Goal: Task Accomplishment & Management: Complete application form

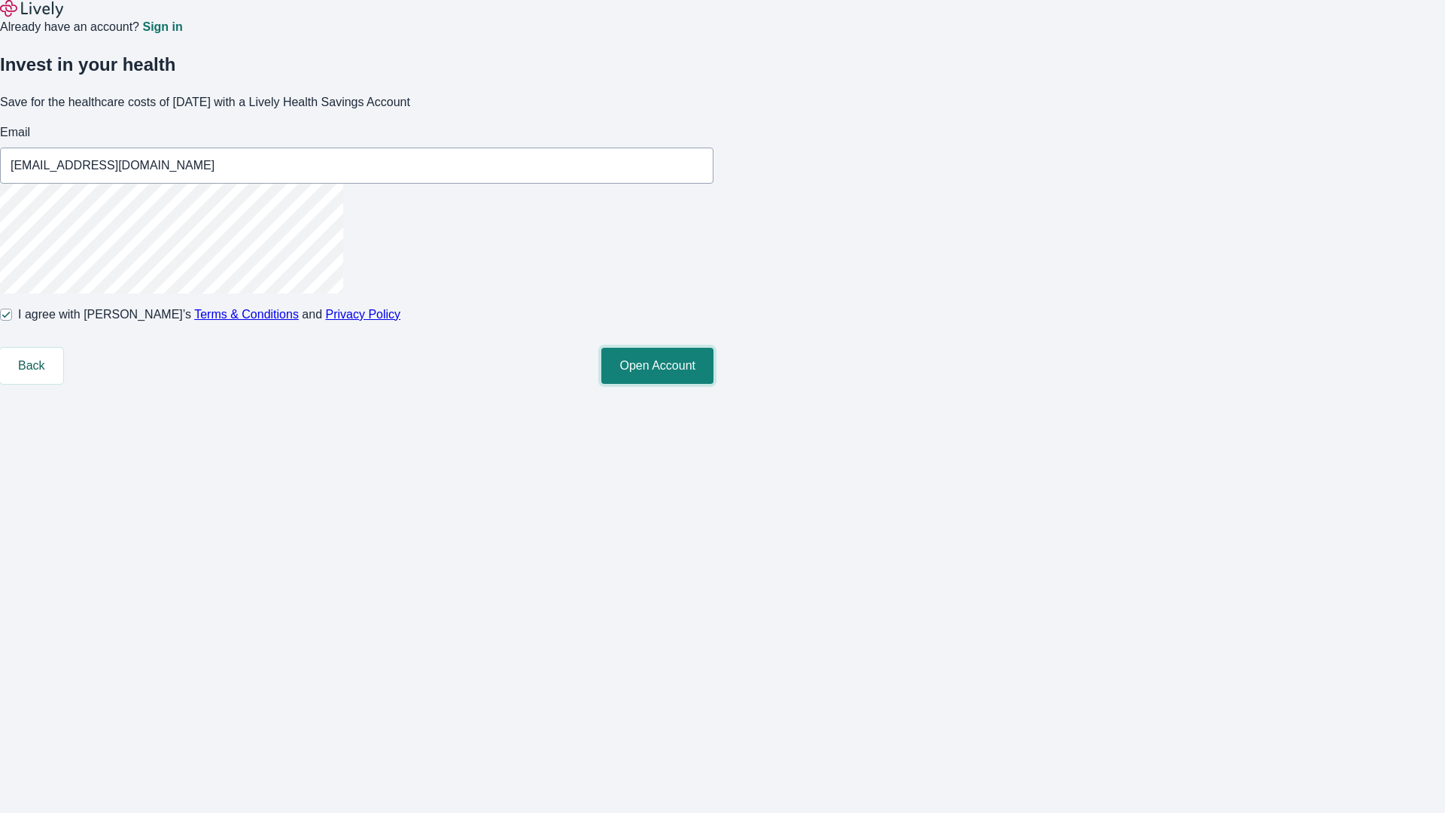
click at [713, 384] on button "Open Account" at bounding box center [657, 366] width 112 height 36
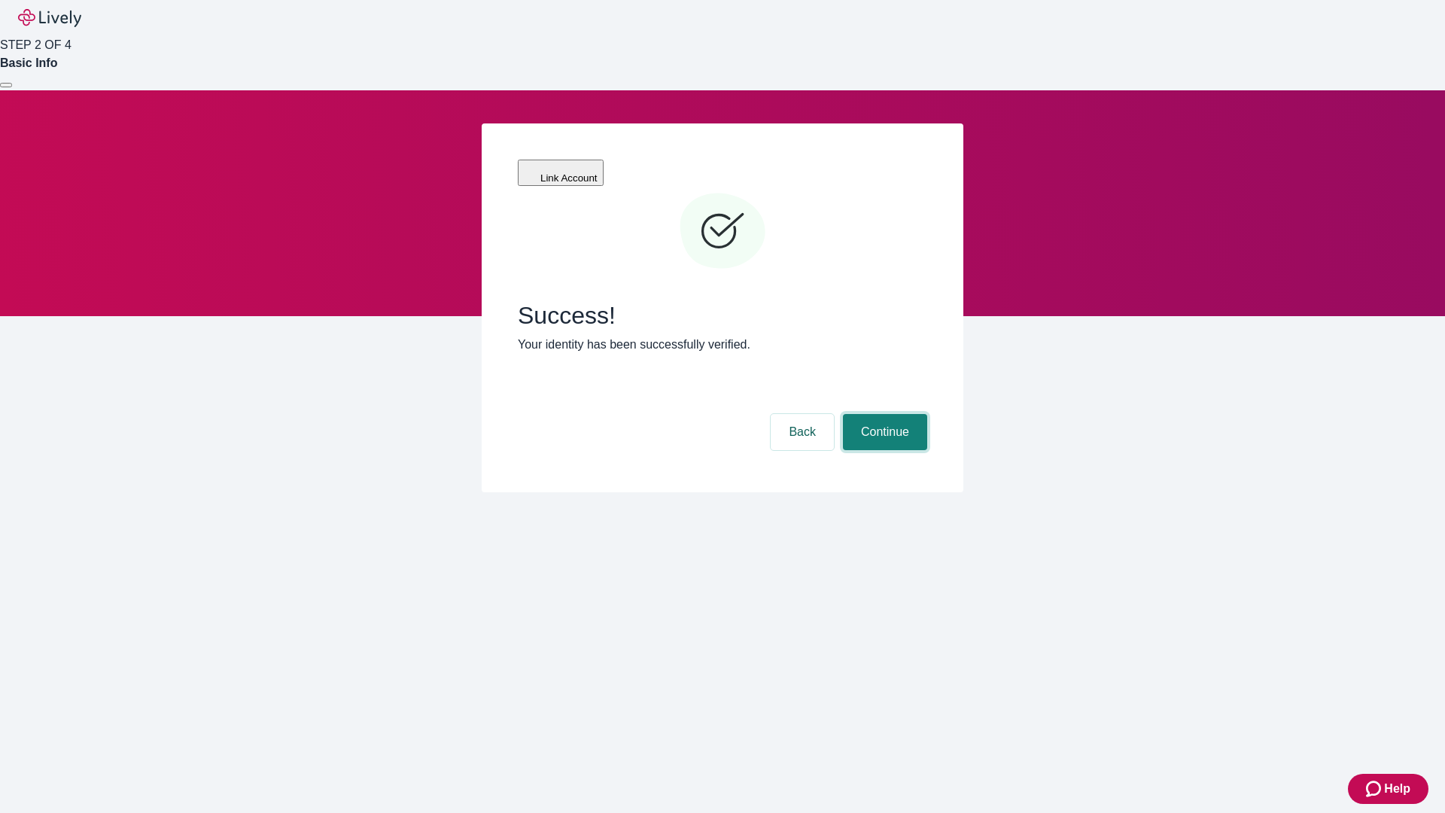
click at [883, 414] on button "Continue" at bounding box center [885, 432] width 84 height 36
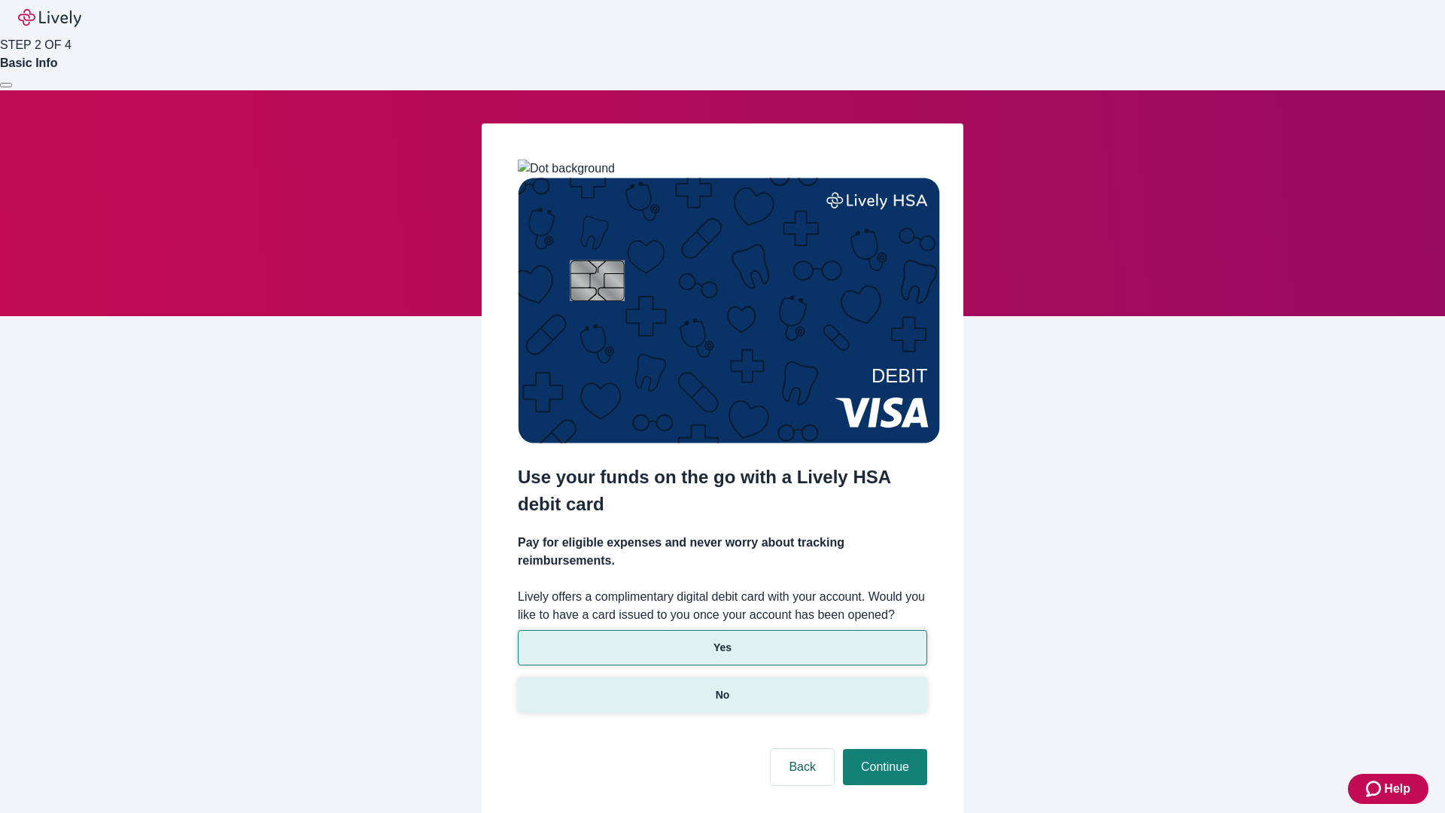
click at [722, 687] on p "No" at bounding box center [723, 695] width 14 height 16
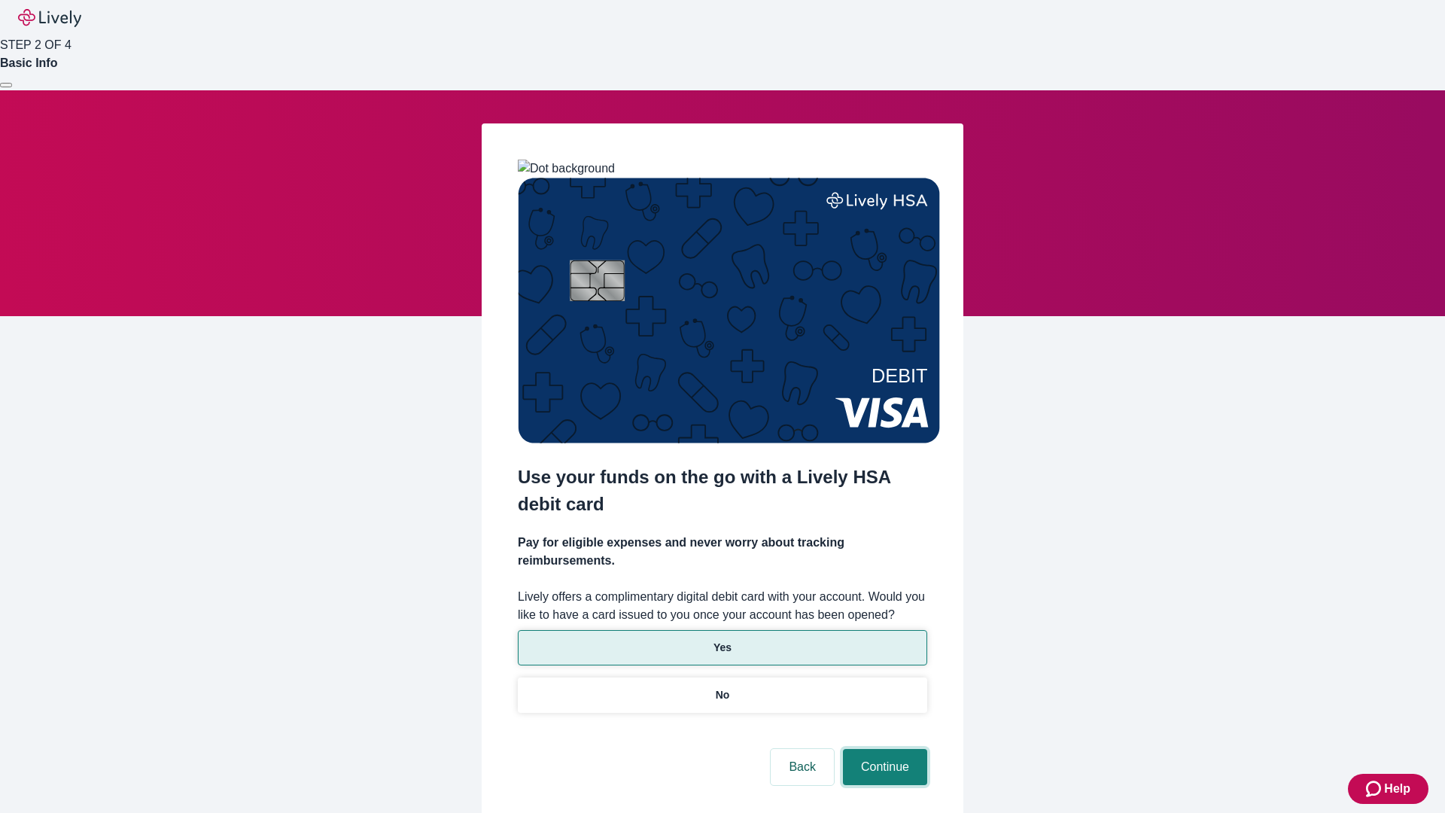
click at [883, 749] on button "Continue" at bounding box center [885, 767] width 84 height 36
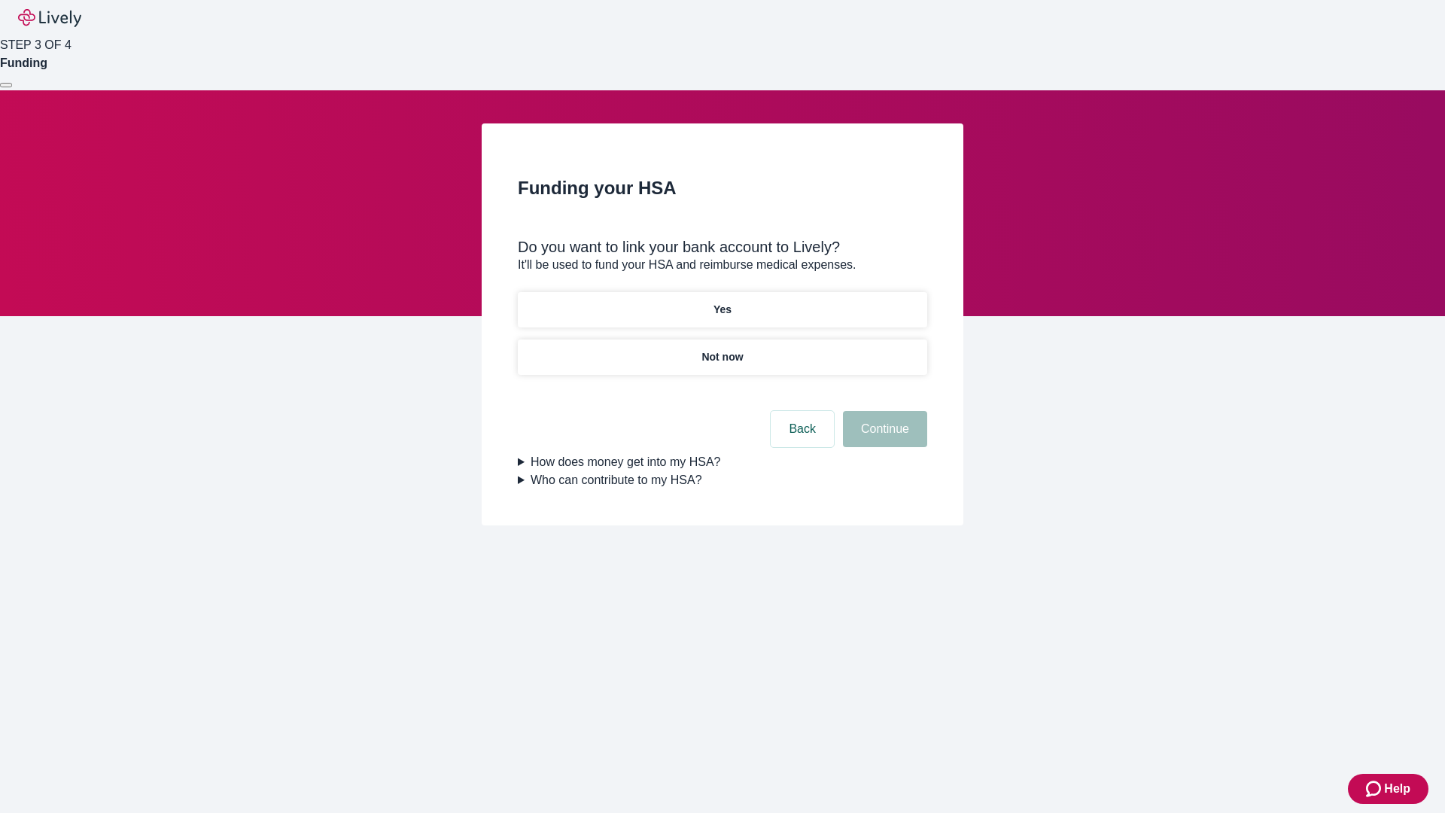
click at [722, 302] on p "Yes" at bounding box center [722, 310] width 18 height 16
click at [883, 411] on button "Continue" at bounding box center [885, 429] width 84 height 36
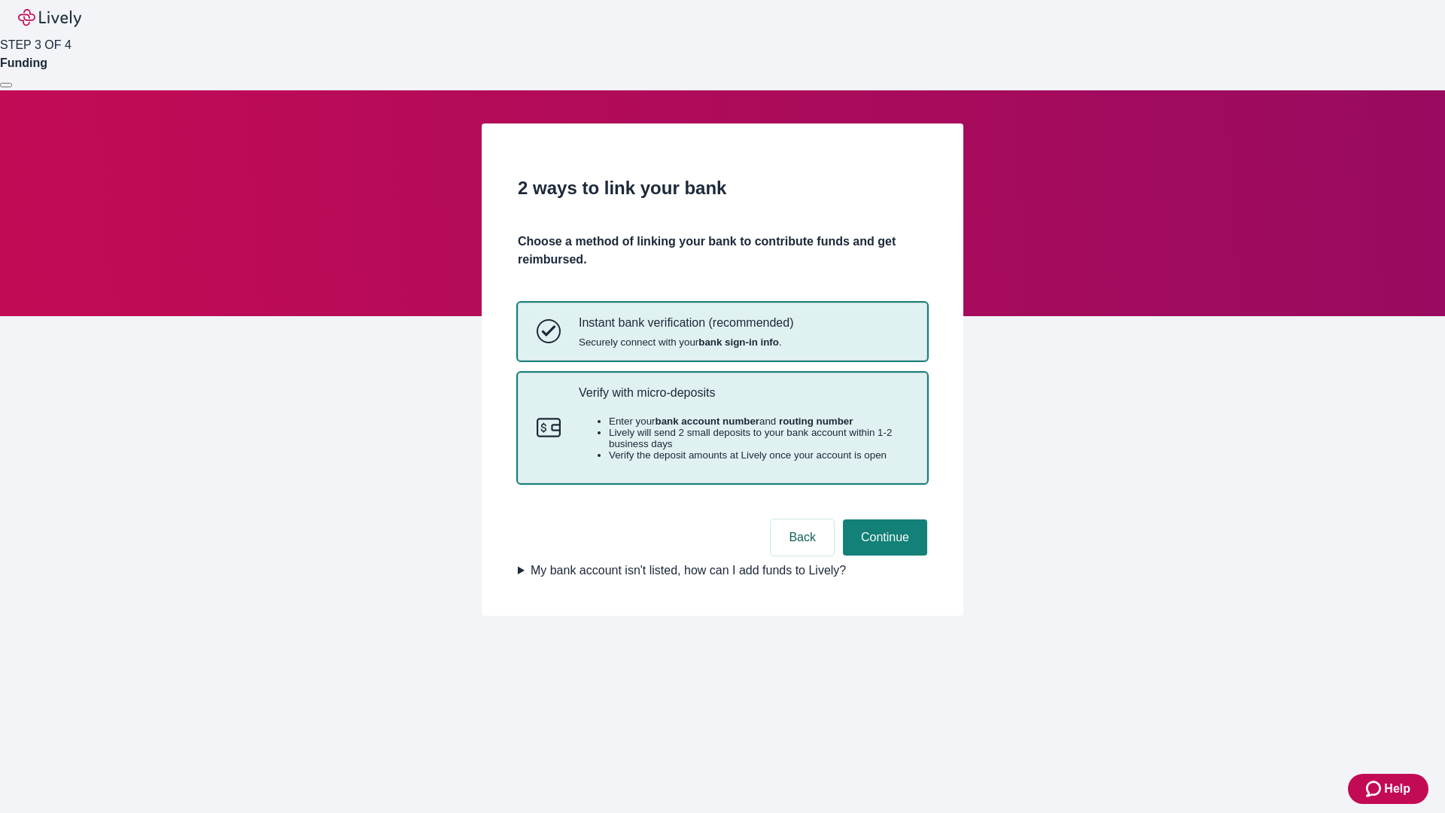
click at [743, 400] on p "Verify with micro-deposits" at bounding box center [744, 392] width 330 height 14
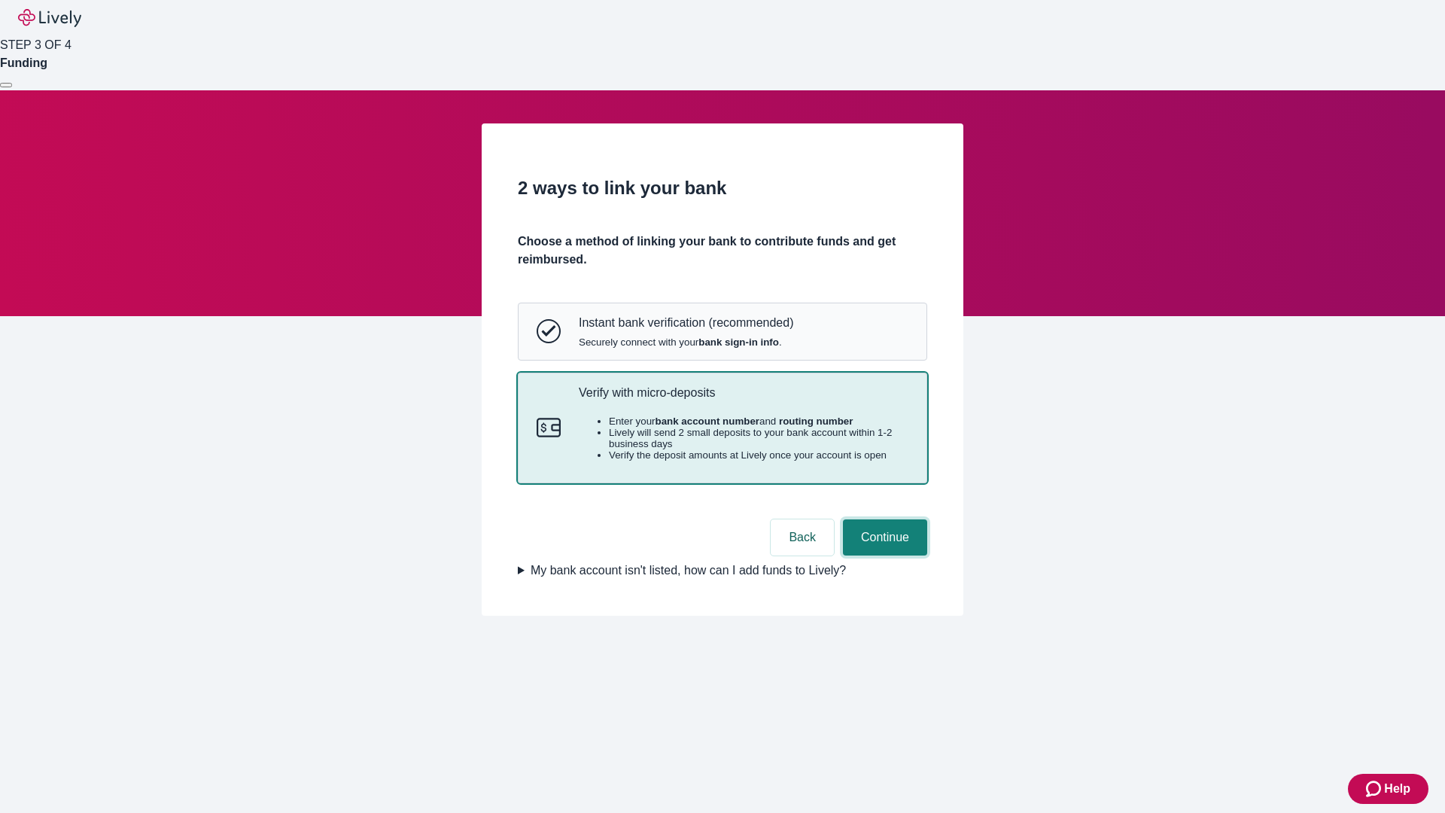
click at [883, 555] on button "Continue" at bounding box center [885, 537] width 84 height 36
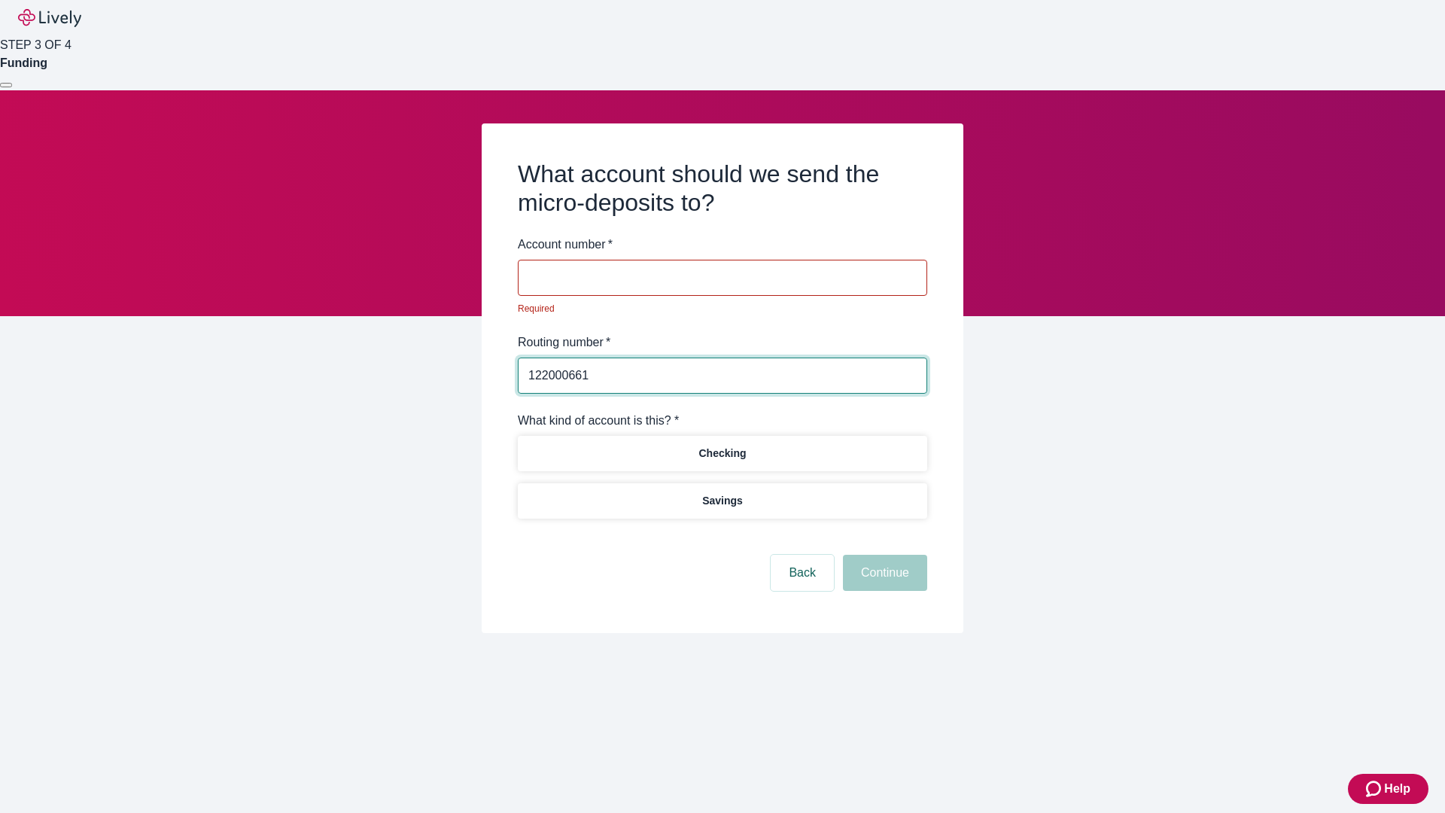
type input "122000661"
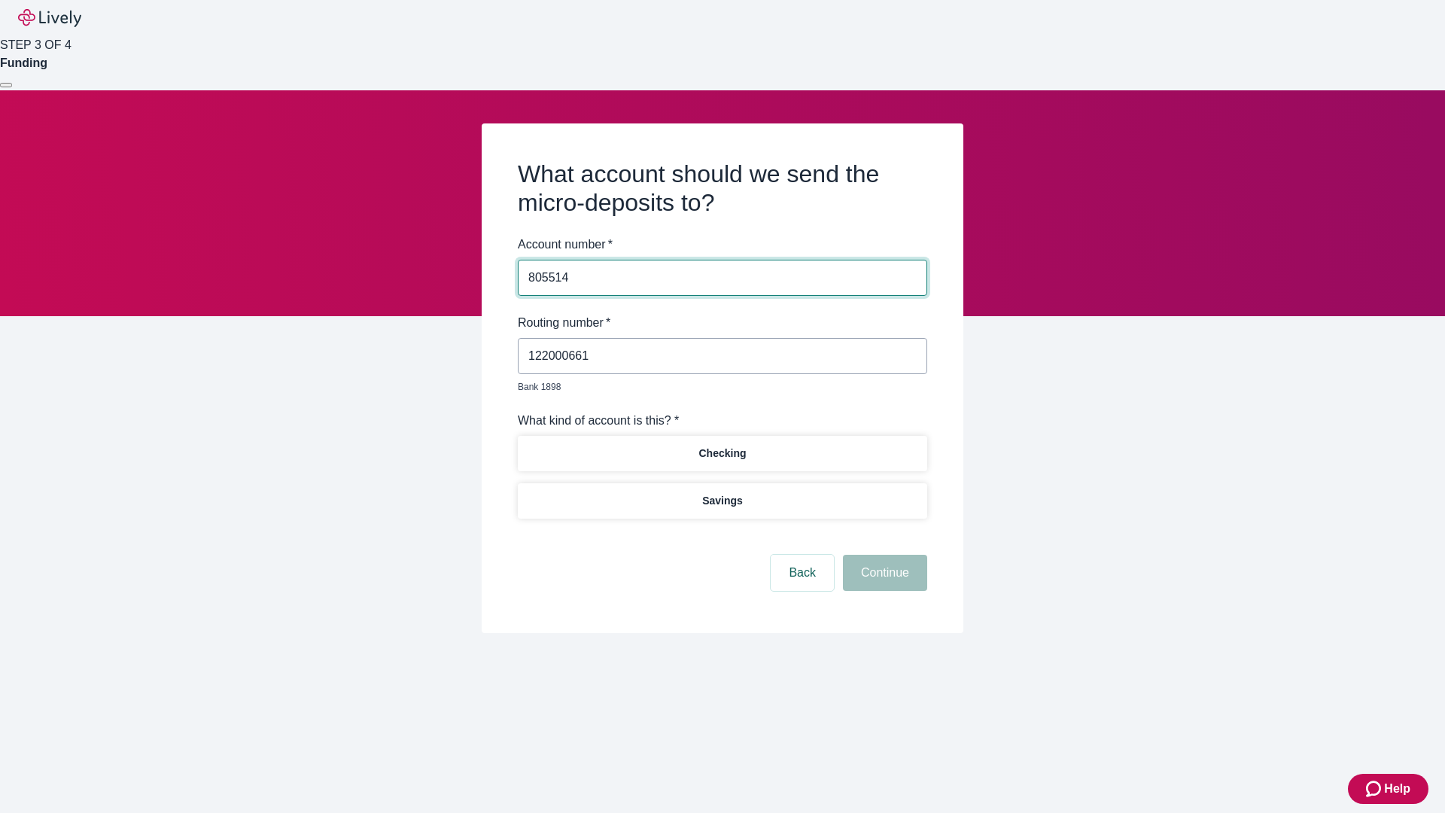
type input "805514"
click at [722, 445] on p "Checking" at bounding box center [721, 453] width 47 height 16
click at [883, 555] on button "Continue" at bounding box center [885, 573] width 84 height 36
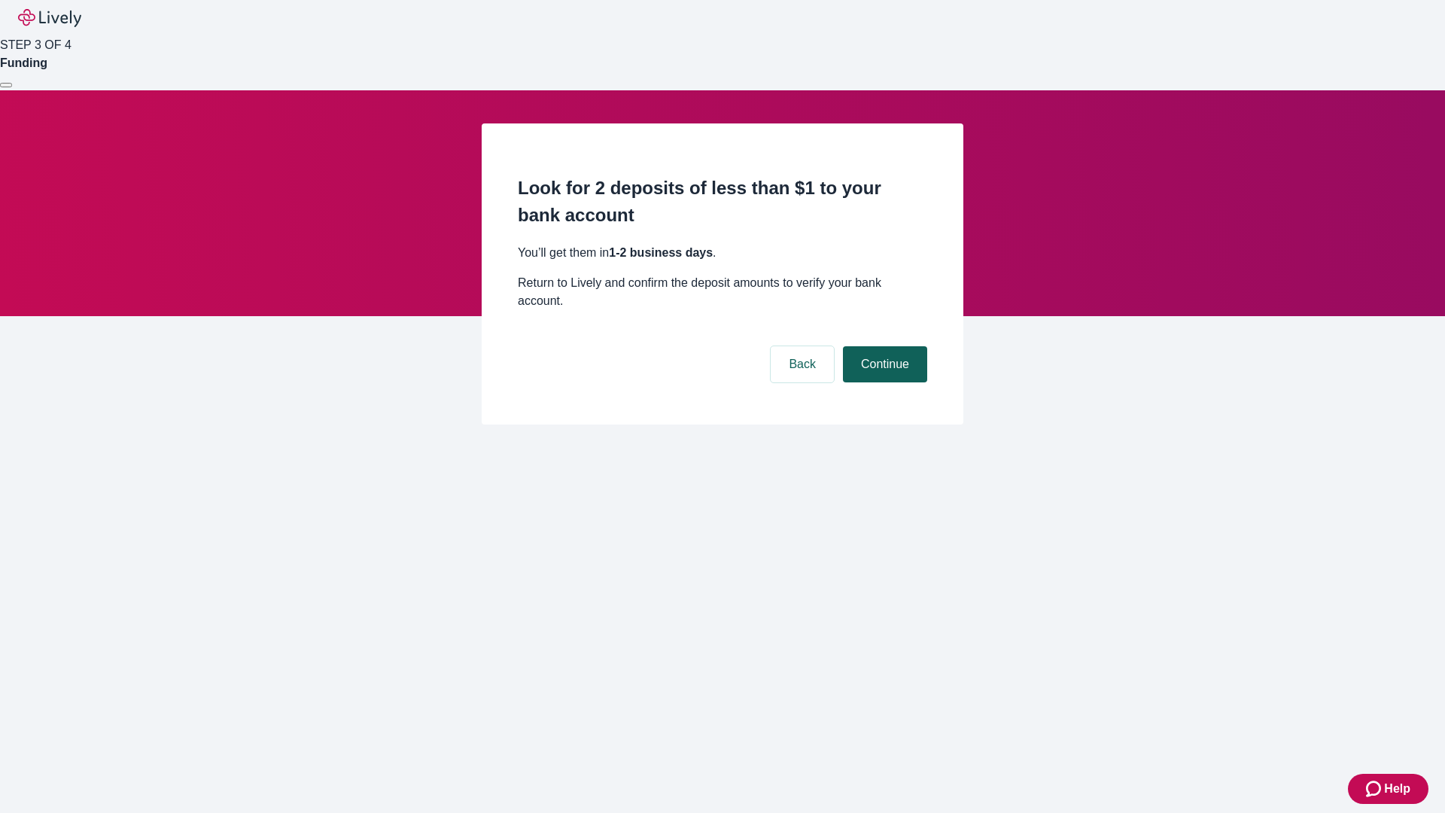
click at [883, 346] on button "Continue" at bounding box center [885, 364] width 84 height 36
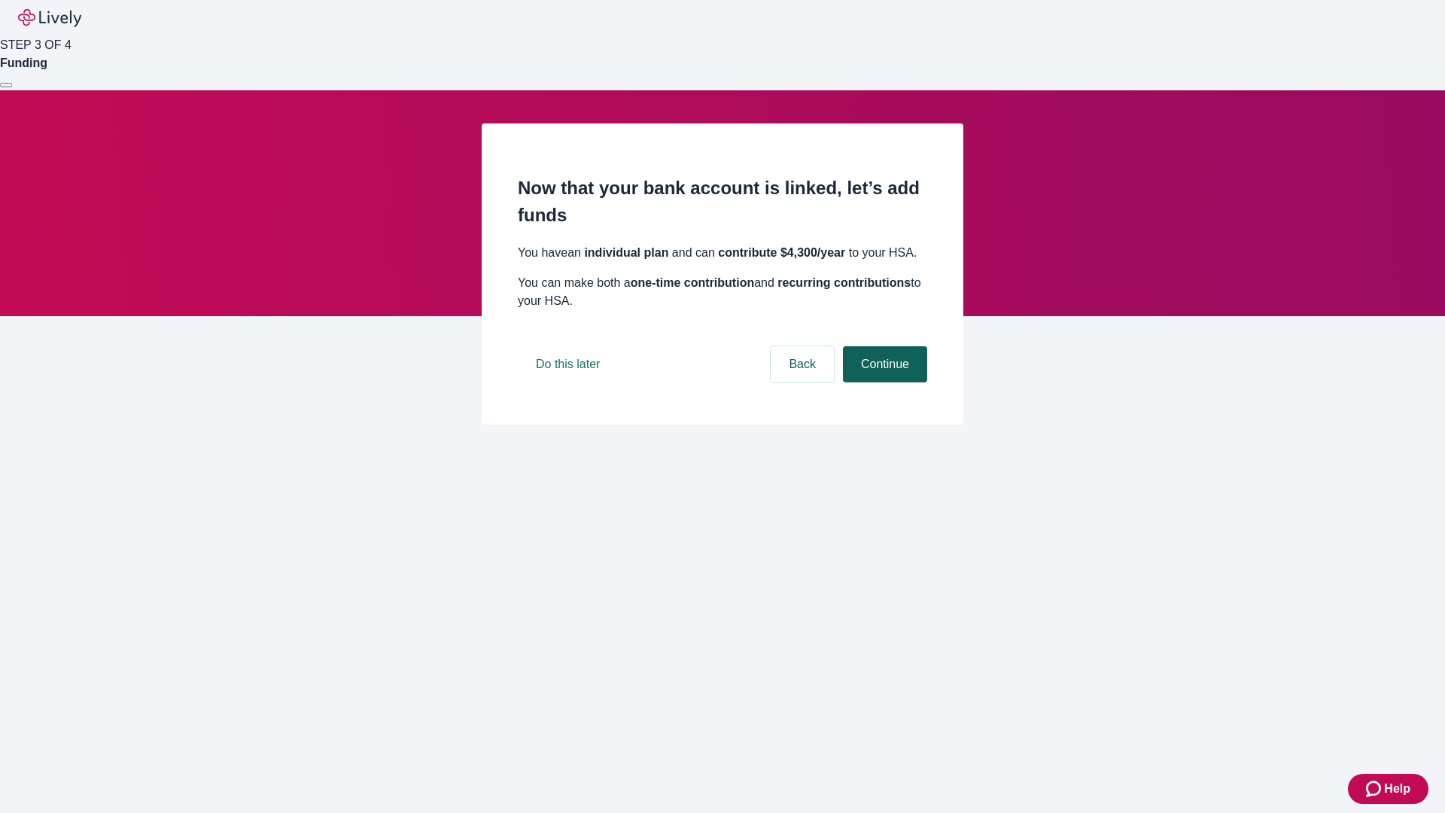
click at [883, 382] on button "Continue" at bounding box center [885, 364] width 84 height 36
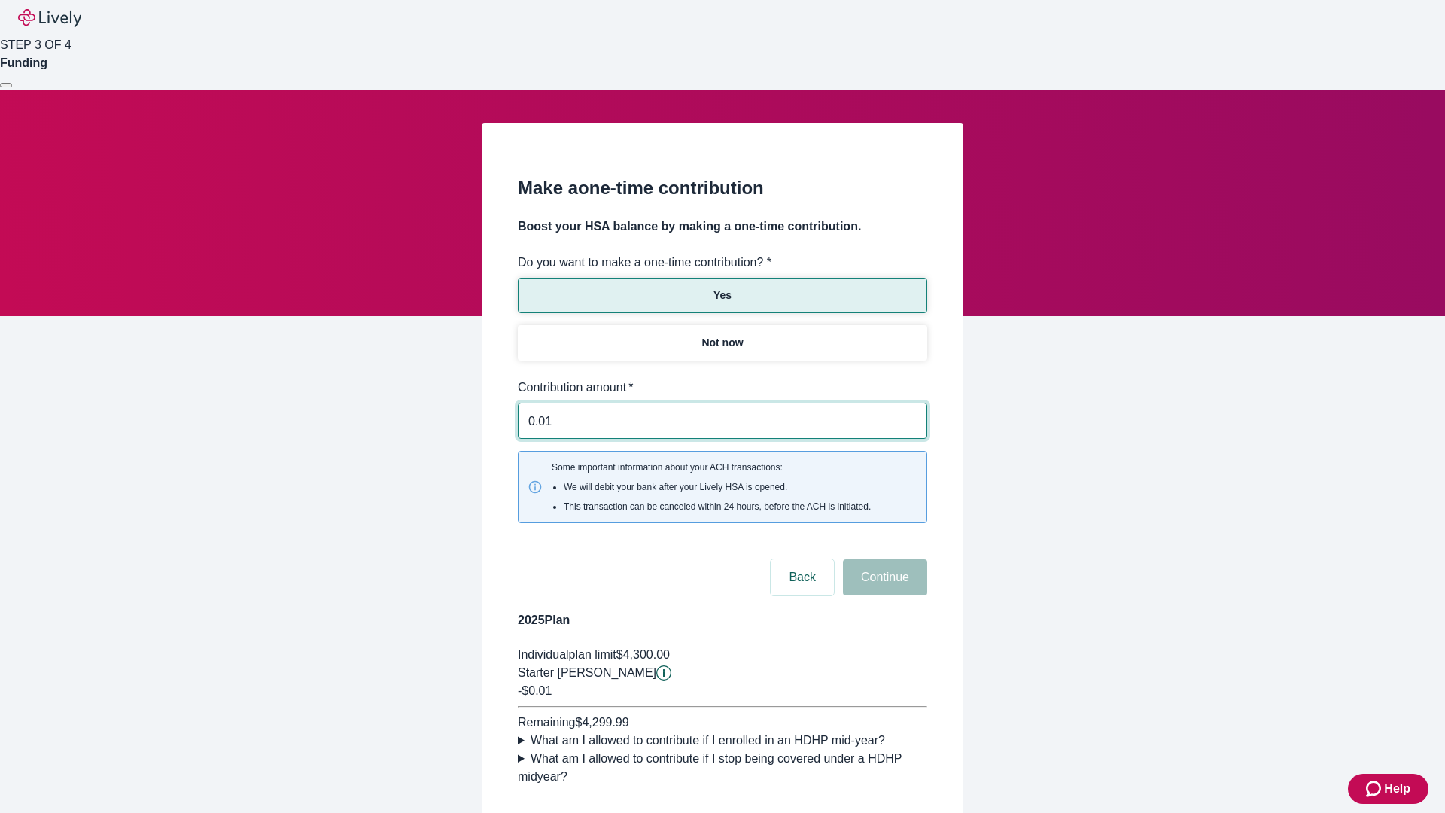
type input "0.01"
click at [883, 559] on button "Continue" at bounding box center [885, 577] width 84 height 36
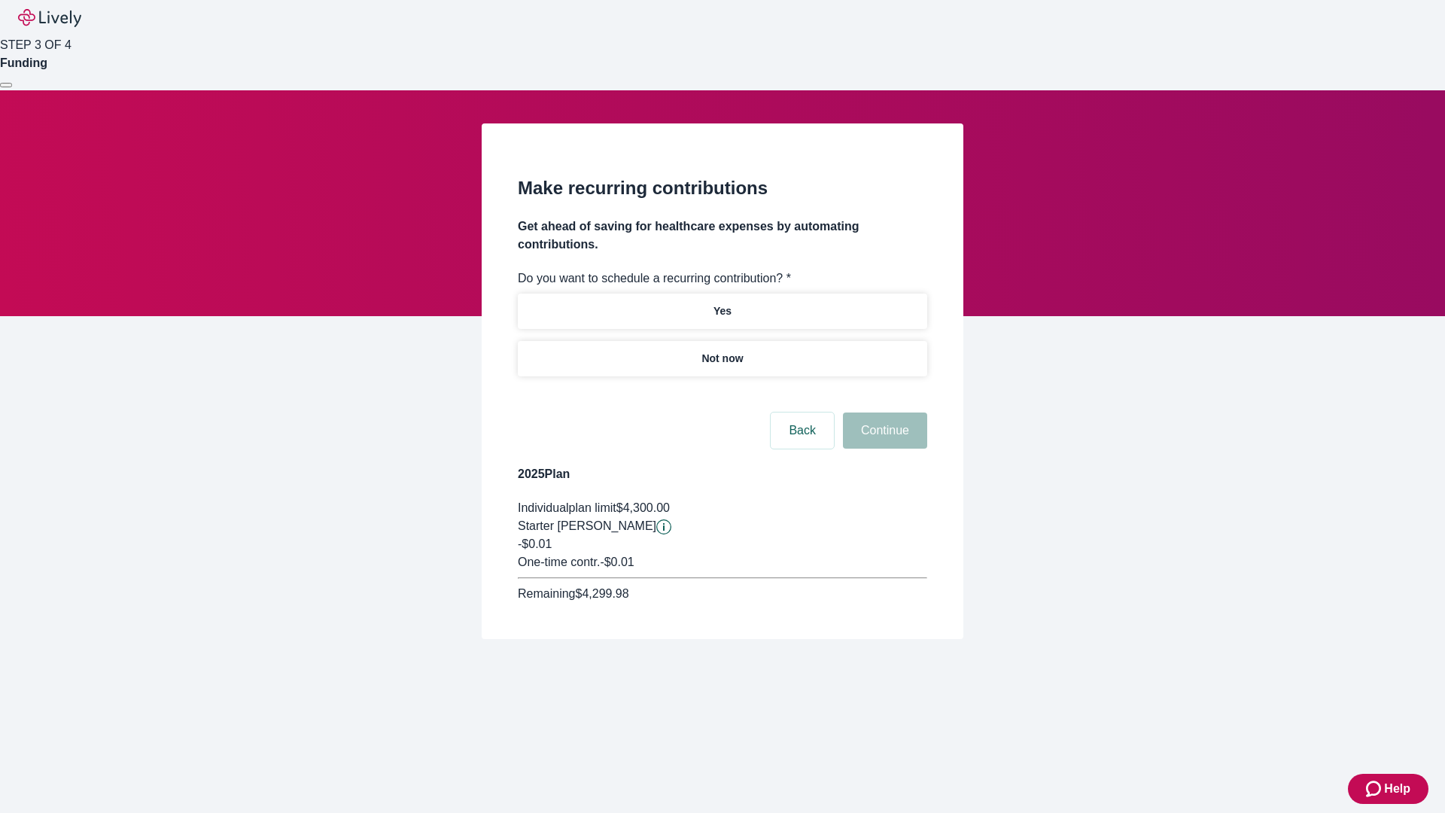
click at [722, 351] on p "Not now" at bounding box center [721, 359] width 41 height 16
click at [883, 412] on button "Continue" at bounding box center [885, 430] width 84 height 36
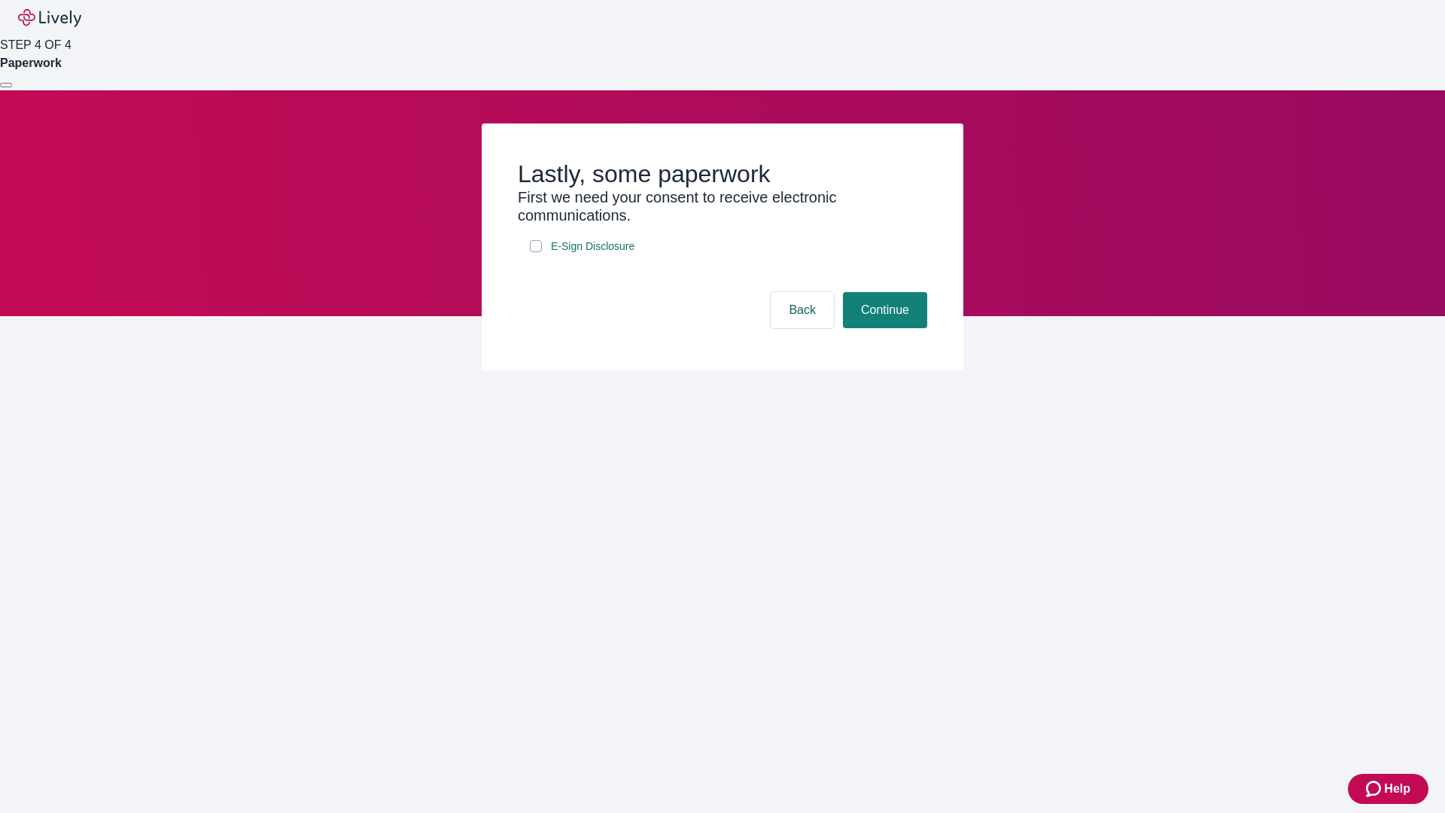
click at [536, 252] on input "E-Sign Disclosure" at bounding box center [536, 246] width 12 height 12
checkbox input "true"
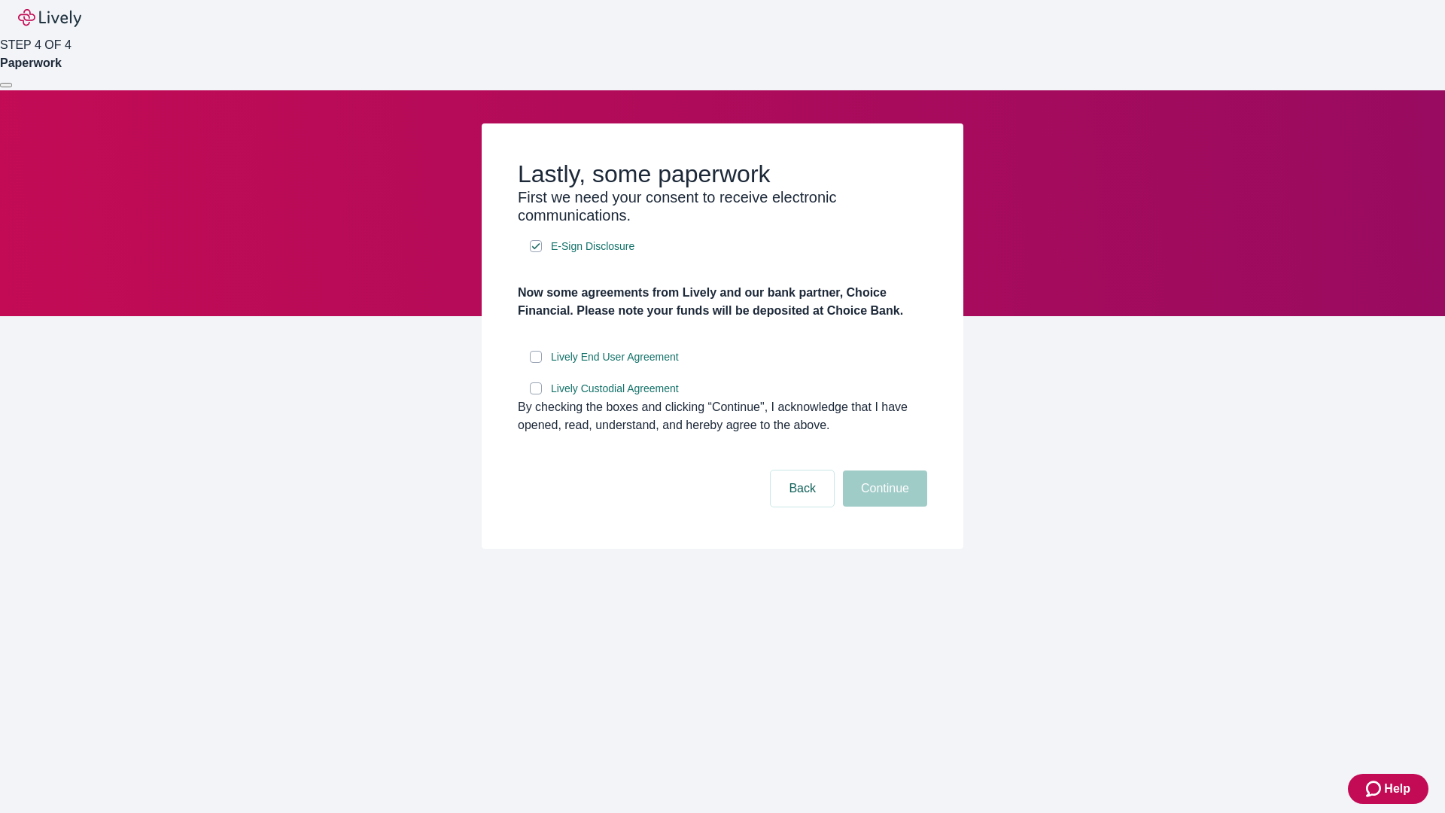
click at [536, 363] on input "Lively End User Agreement" at bounding box center [536, 357] width 12 height 12
checkbox input "true"
click at [536, 394] on input "Lively Custodial Agreement" at bounding box center [536, 388] width 12 height 12
checkbox input "true"
click at [883, 506] on button "Continue" at bounding box center [885, 488] width 84 height 36
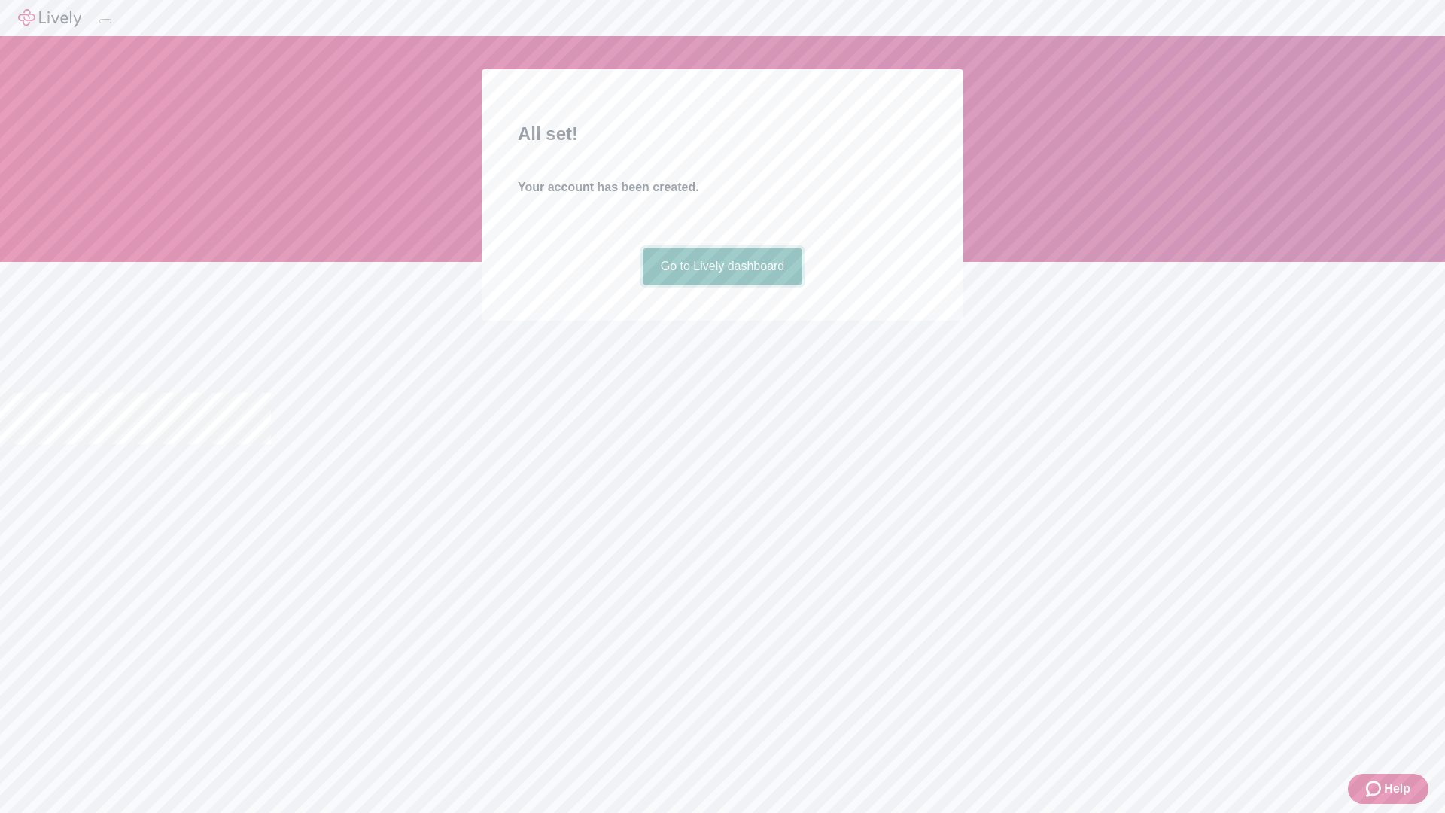
click at [722, 284] on link "Go to Lively dashboard" at bounding box center [723, 266] width 160 height 36
